Goal: Check status: Check status

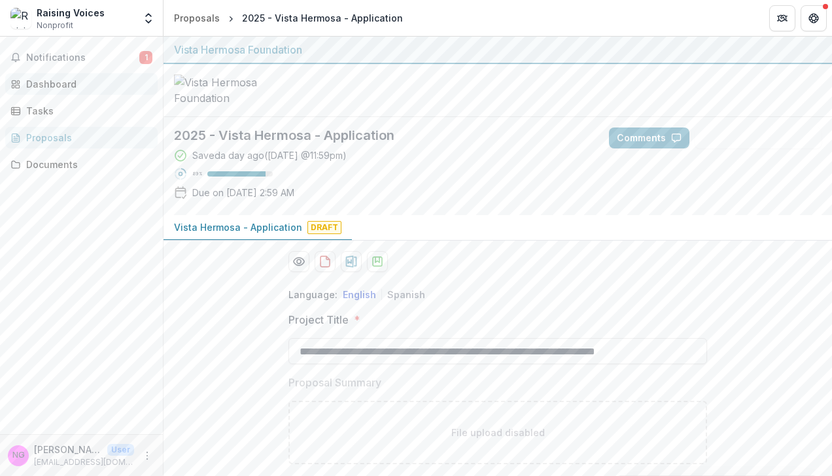
click at [64, 92] on link "Dashboard" at bounding box center [81, 84] width 152 height 22
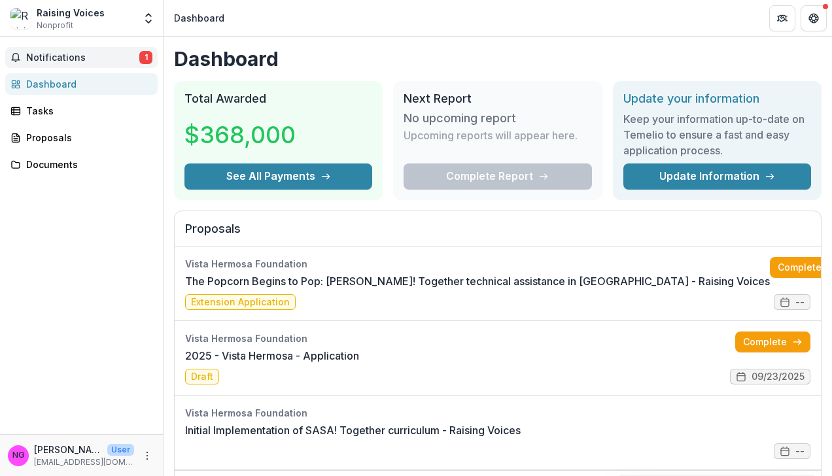
click at [84, 56] on span "Notifications" at bounding box center [82, 57] width 113 height 11
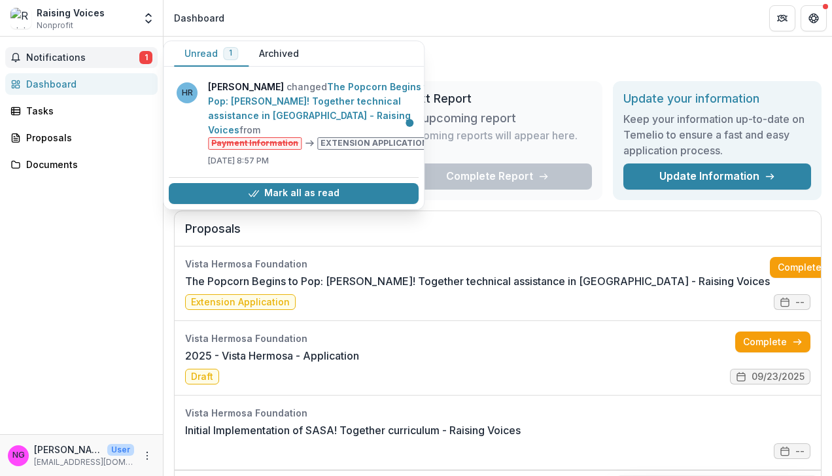
click at [69, 56] on span "Notifications" at bounding box center [82, 57] width 113 height 11
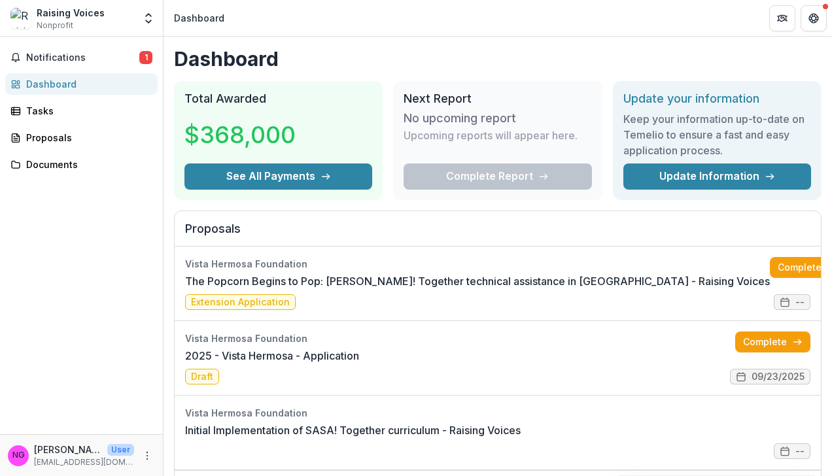
drag, startPoint x: 827, startPoint y: 175, endPoint x: 832, endPoint y: 196, distance: 21.4
click at [831, 196] on html "Skip to content Raising Voices Nonprofit Team Settings Settings Dashboard Notif…" at bounding box center [416, 238] width 832 height 476
click at [359, 362] on link "2025 - Vista Hermosa - Application" at bounding box center [272, 356] width 174 height 16
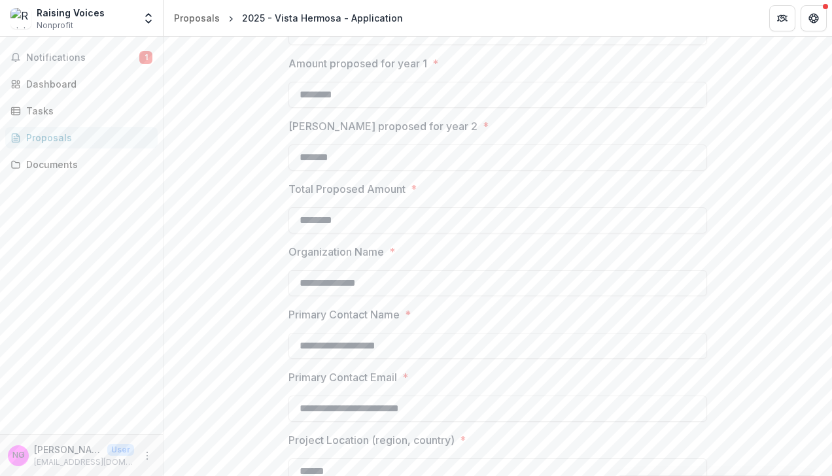
scroll to position [1076, 0]
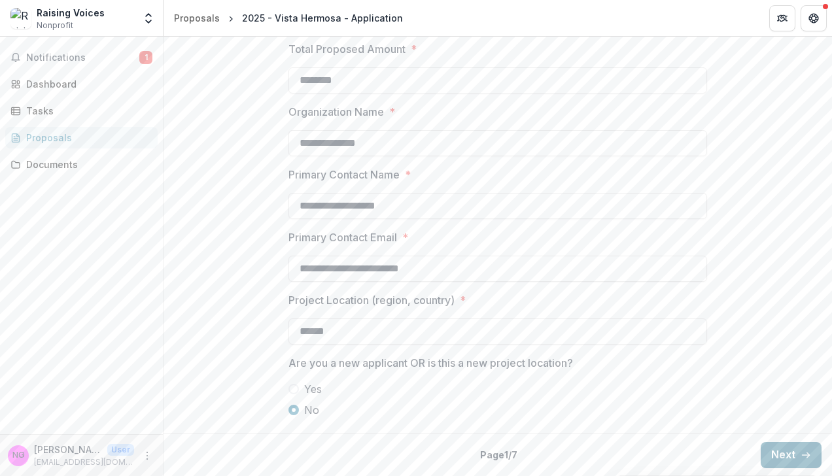
click at [768, 451] on button "Next" at bounding box center [790, 455] width 61 height 26
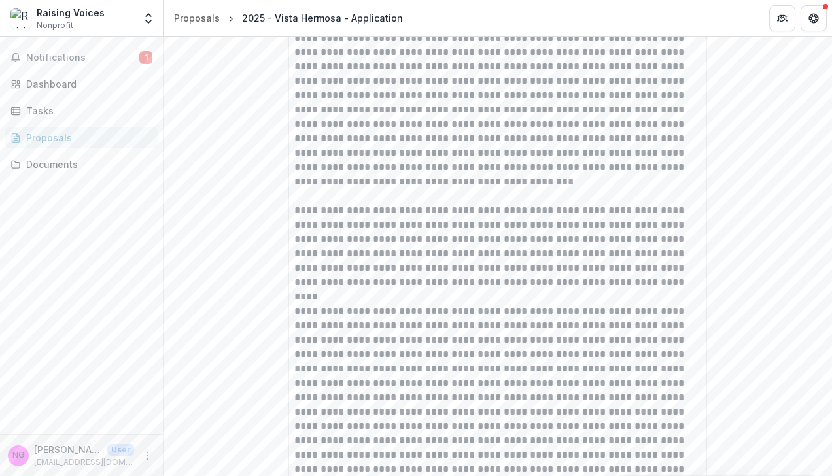
scroll to position [3695, 0]
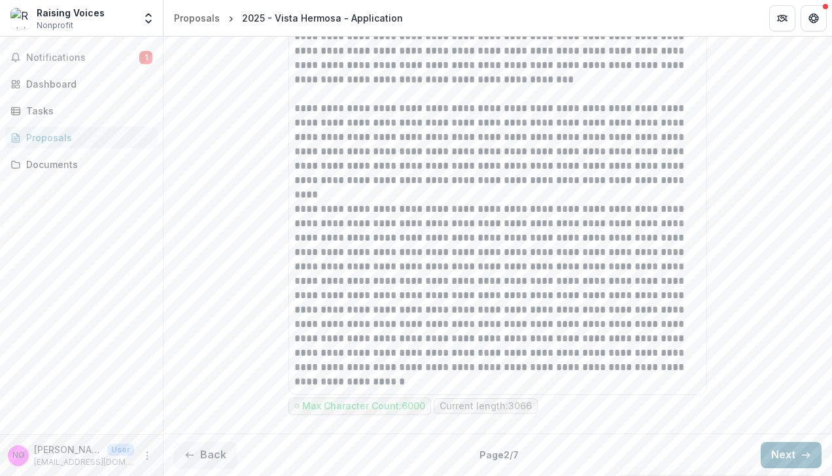
click at [780, 452] on button "Next" at bounding box center [790, 455] width 61 height 26
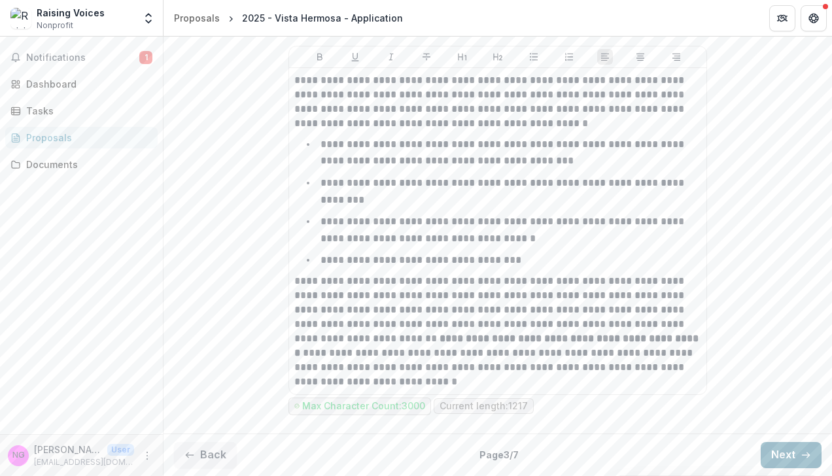
scroll to position [1484, 0]
click at [786, 451] on button "Next" at bounding box center [790, 455] width 61 height 26
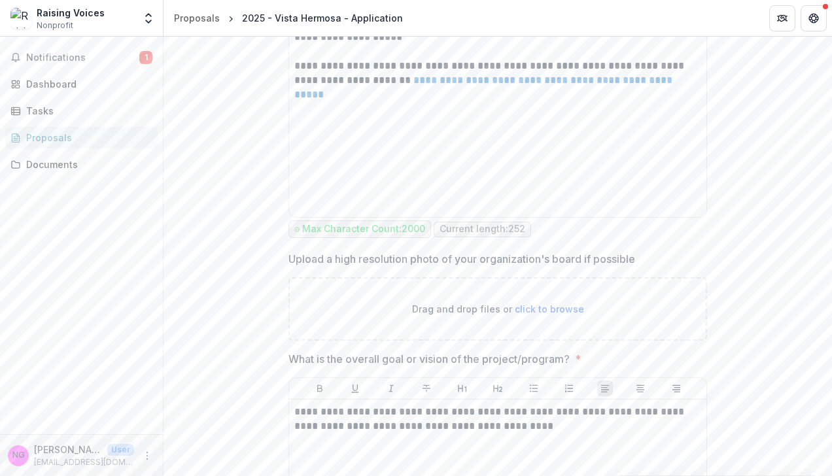
scroll to position [3545, 0]
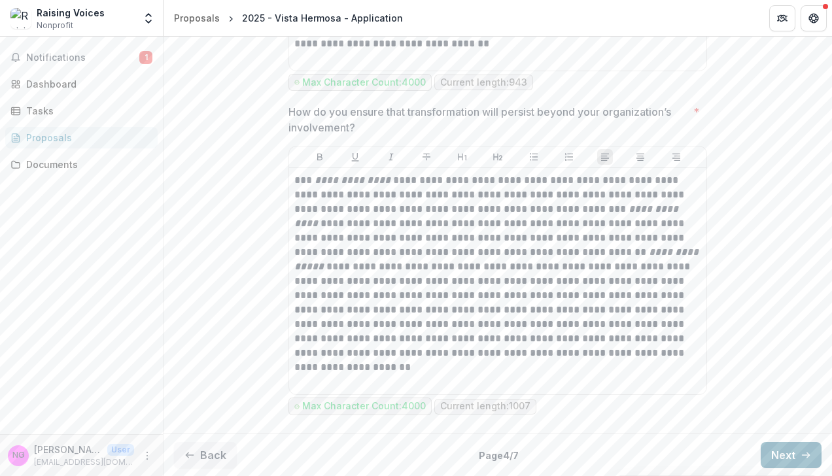
click at [786, 451] on button "Next" at bounding box center [790, 455] width 61 height 26
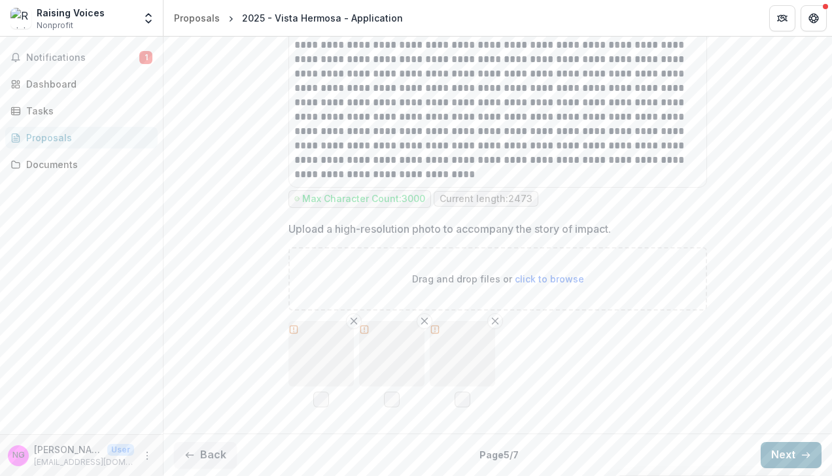
scroll to position [1882, 0]
click at [768, 450] on button "Next" at bounding box center [790, 455] width 61 height 26
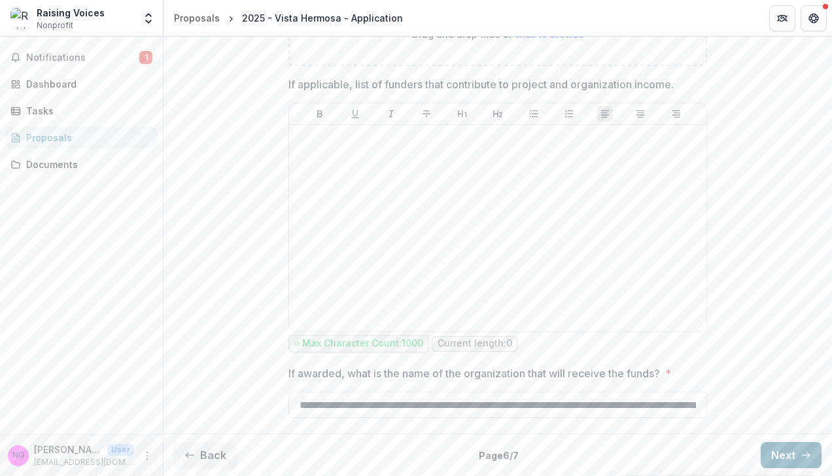
scroll to position [951, 0]
click at [779, 456] on button "Next" at bounding box center [790, 455] width 61 height 26
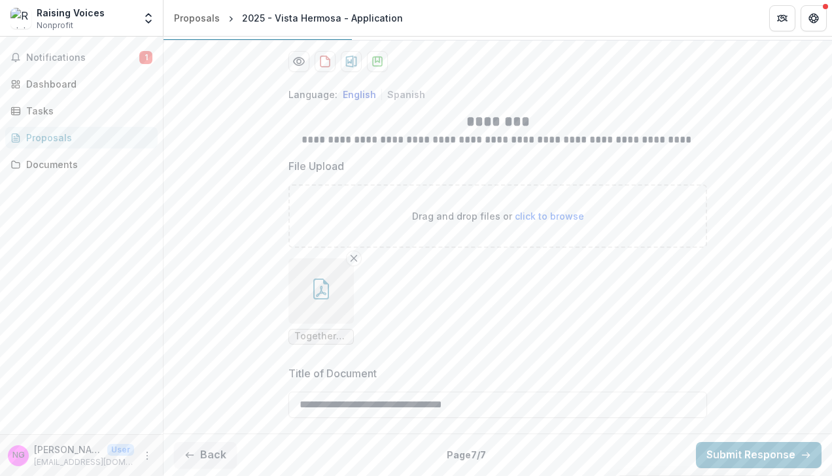
scroll to position [224, 0]
click at [214, 456] on button "Back" at bounding box center [205, 455] width 63 height 26
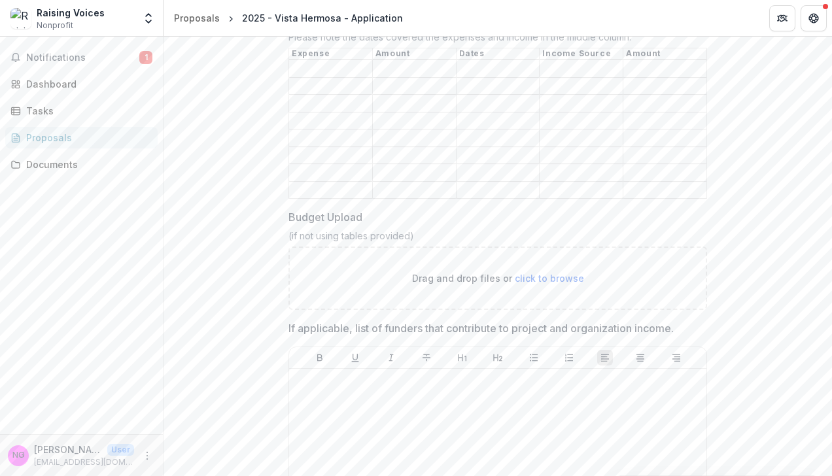
scroll to position [704, 0]
click at [751, 212] on div "**********" at bounding box center [497, 122] width 668 height 1098
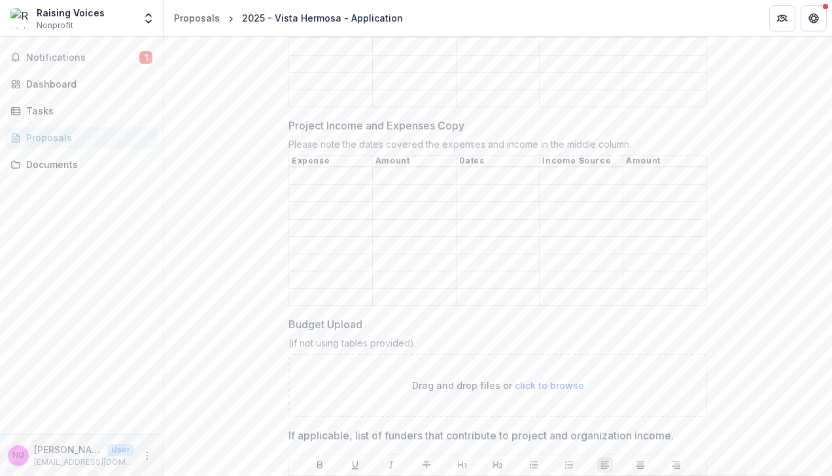
scroll to position [589, 0]
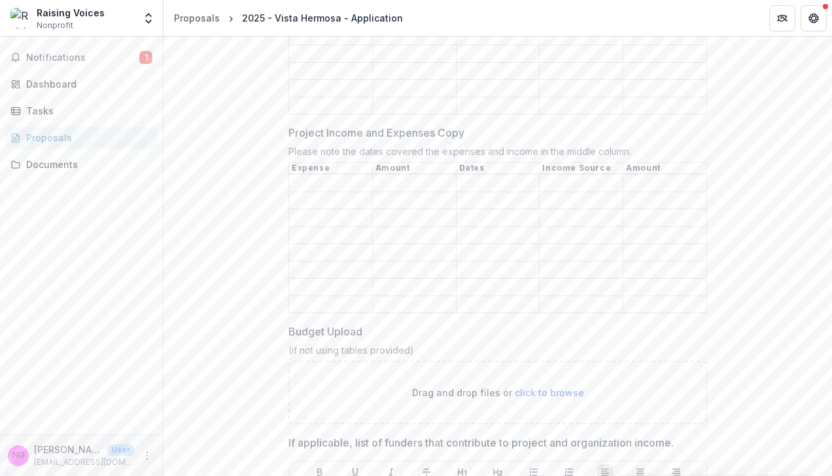
click at [794, 409] on div "**********" at bounding box center [497, 237] width 668 height 1098
